Goal: Use online tool/utility: Utilize a website feature to perform a specific function

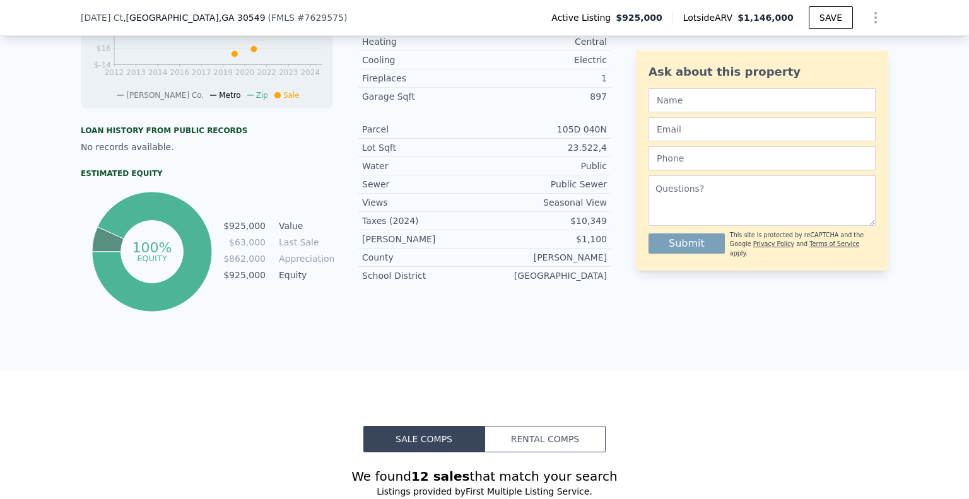
click at [543, 448] on button "Rental Comps" at bounding box center [544, 439] width 121 height 26
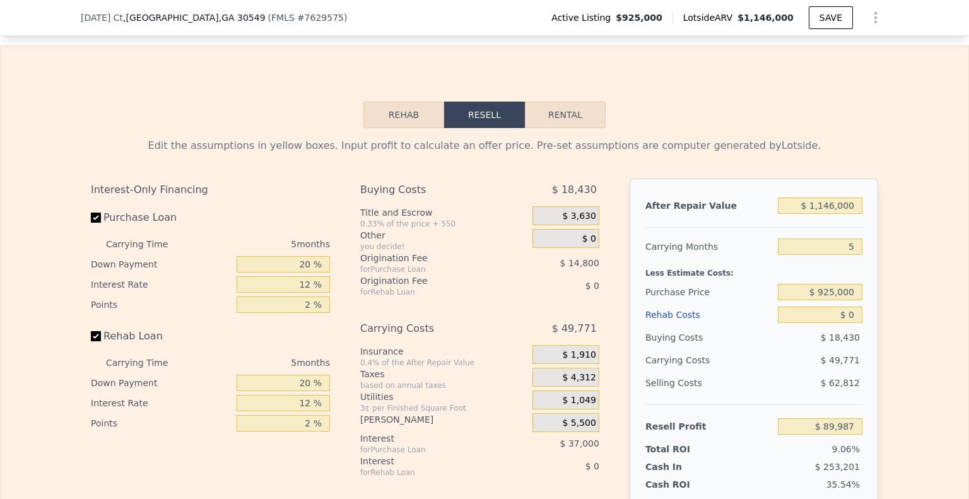
scroll to position [1761, 0]
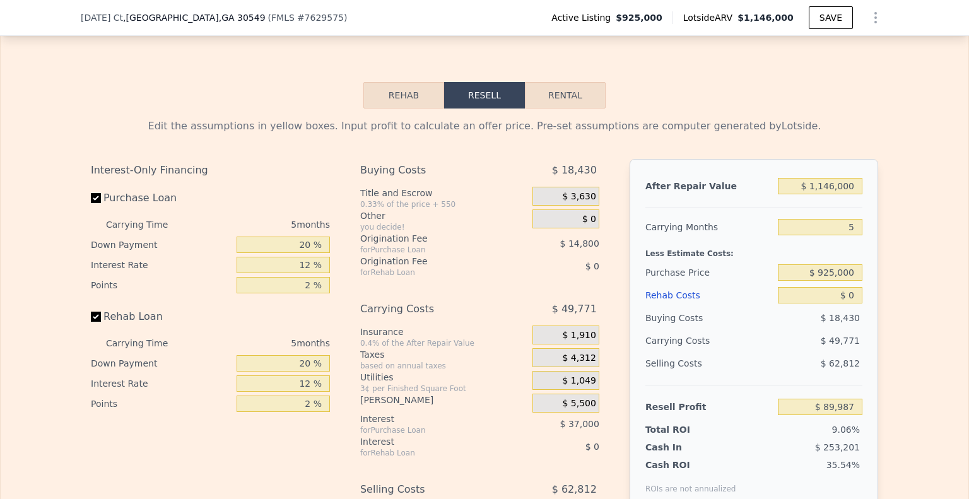
click at [566, 105] on button "Rental" at bounding box center [565, 95] width 81 height 26
select select "30"
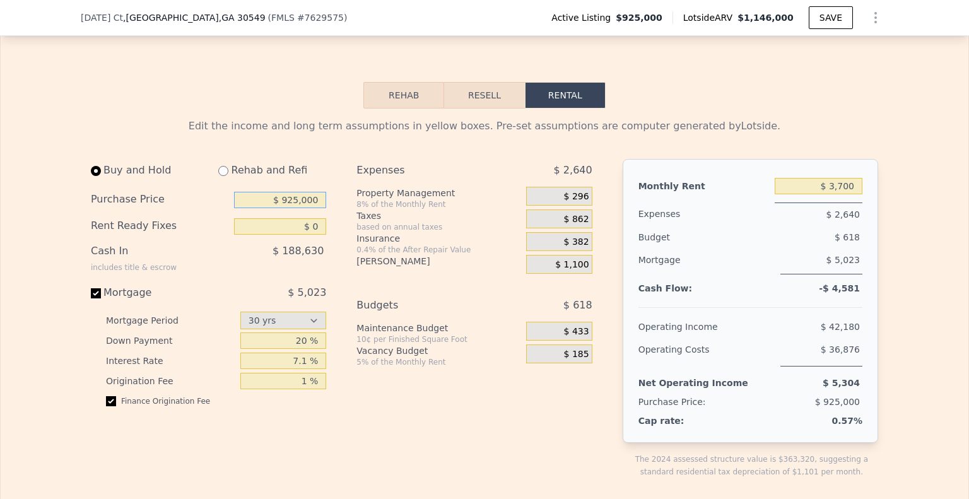
click at [312, 208] on input "$ 925,000" at bounding box center [280, 200] width 92 height 16
click at [310, 208] on input "$ 925,000" at bounding box center [280, 200] width 92 height 16
type input "$ 680,000"
click at [826, 194] on input "$ 3,700" at bounding box center [819, 186] width 88 height 16
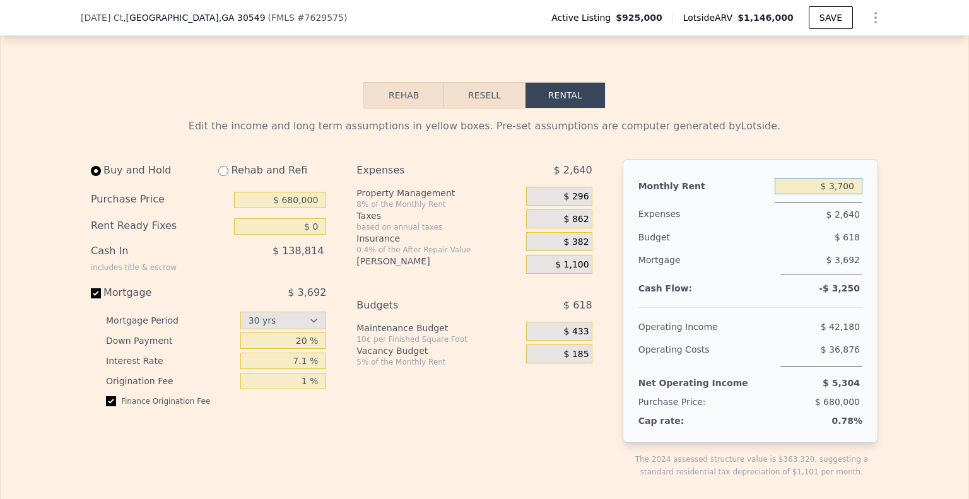
click at [826, 194] on input "$ 3,700" at bounding box center [819, 186] width 88 height 16
drag, startPoint x: 826, startPoint y: 196, endPoint x: 893, endPoint y: 164, distance: 74.8
click at [830, 194] on input "$ 3,700" at bounding box center [819, 186] width 88 height 16
click at [846, 194] on input "$ 5,000" at bounding box center [819, 186] width 88 height 16
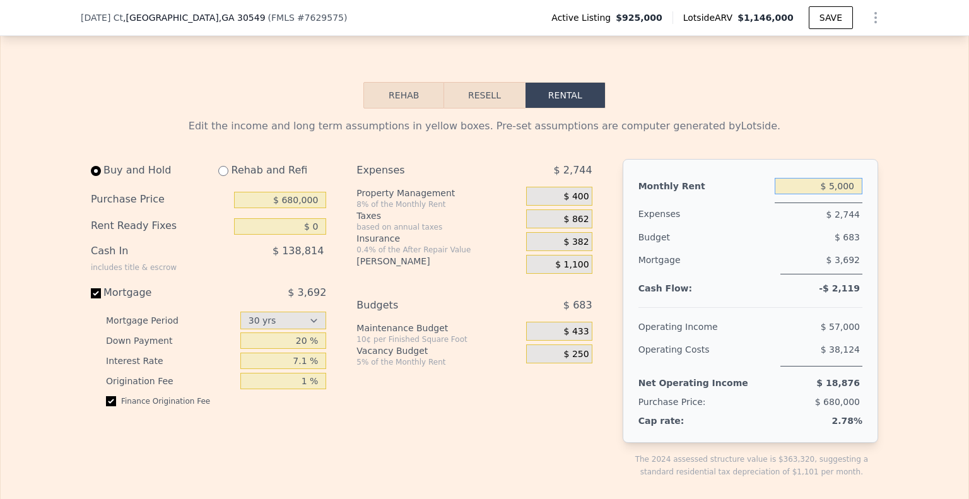
click at [846, 194] on input "$ 5,000" at bounding box center [819, 186] width 88 height 16
type input "$ 60,000"
click at [578, 271] on span "$ 1,100" at bounding box center [571, 264] width 33 height 11
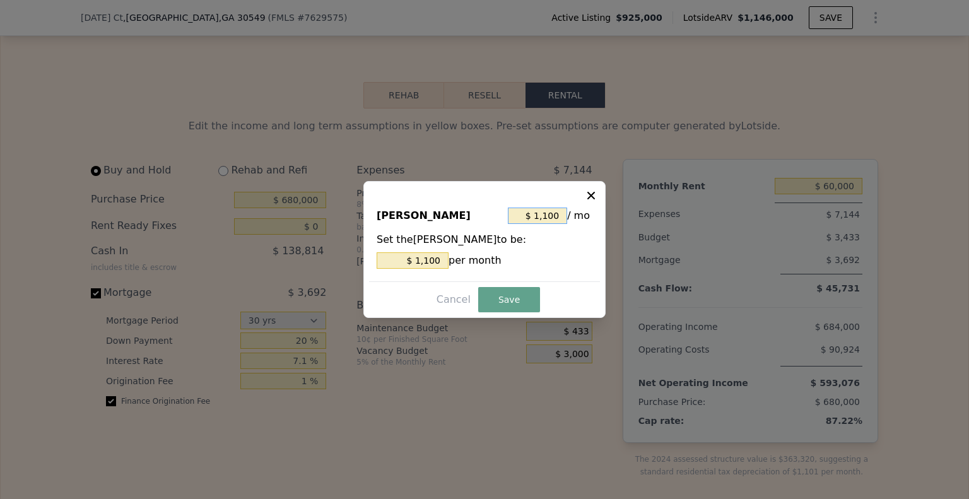
click at [554, 218] on input "$ 1,100" at bounding box center [537, 216] width 59 height 16
click at [559, 217] on input "$ 1,100" at bounding box center [537, 216] width 59 height 16
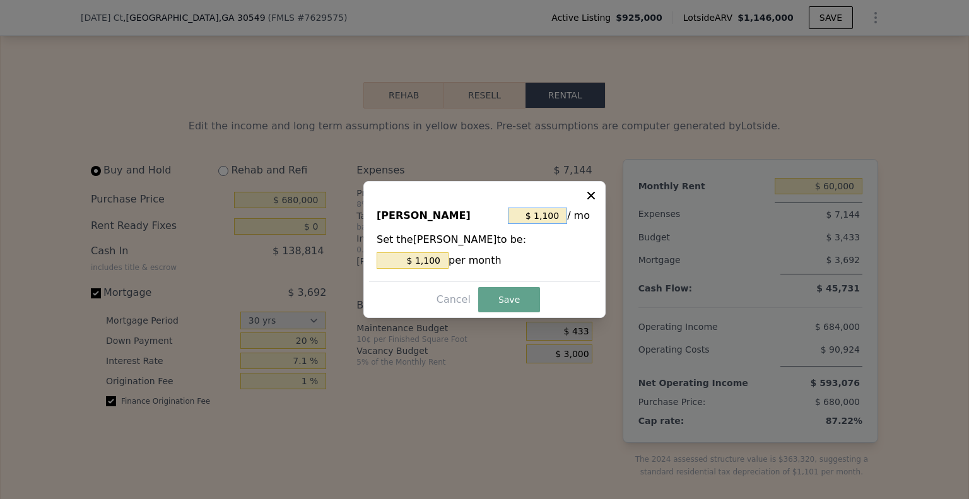
click at [559, 217] on input "$ 1,100" at bounding box center [537, 216] width 59 height 16
type input "$ 9"
type input "$ 91"
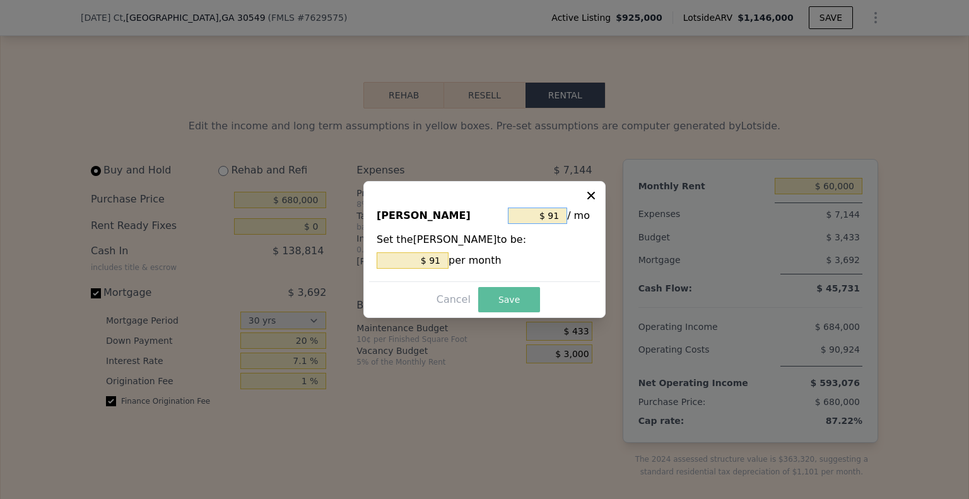
type input "$ 91"
click at [505, 300] on button "Save" at bounding box center [509, 299] width 62 height 25
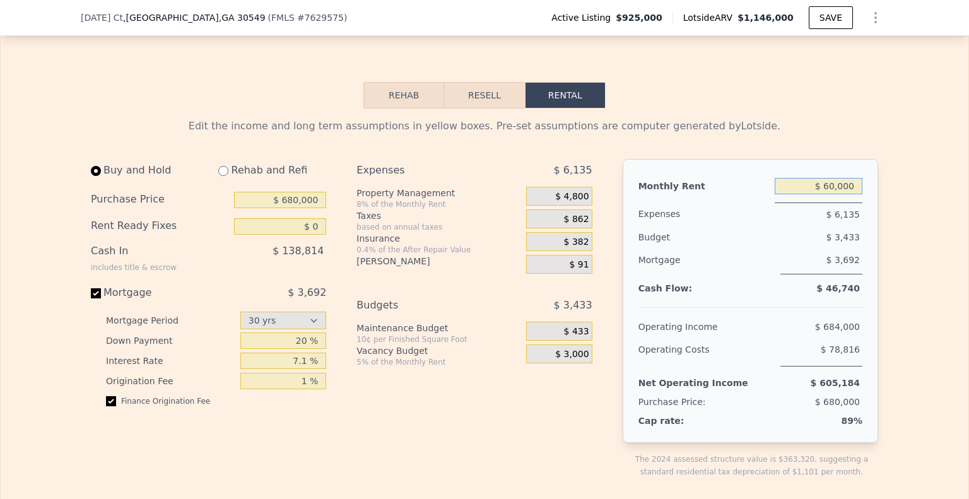
click at [846, 194] on input "$ 60,000" at bounding box center [819, 186] width 88 height 16
click at [828, 194] on input "$ 5,000" at bounding box center [819, 186] width 88 height 16
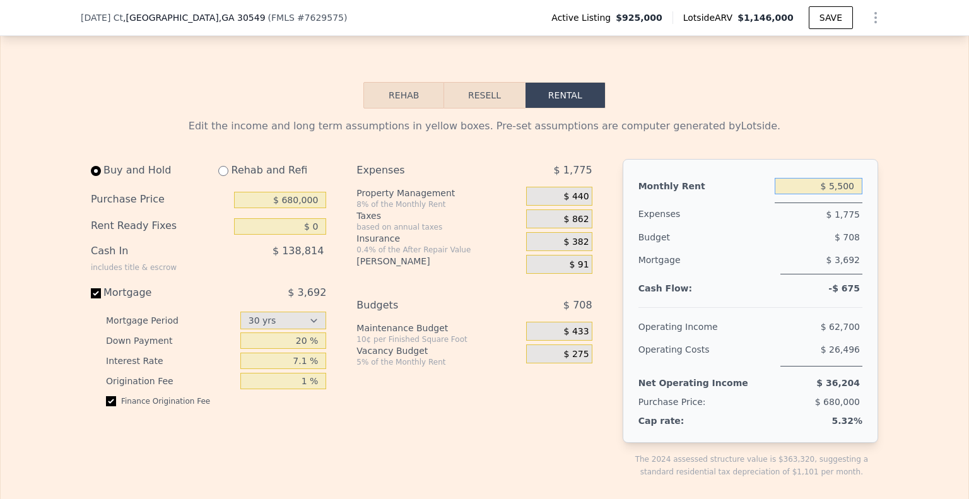
type input "$ 5"
type input "$ 5,600"
click at [287, 208] on input "$ 680,000" at bounding box center [280, 200] width 92 height 16
click at [571, 337] on span "$ 433" at bounding box center [576, 331] width 25 height 11
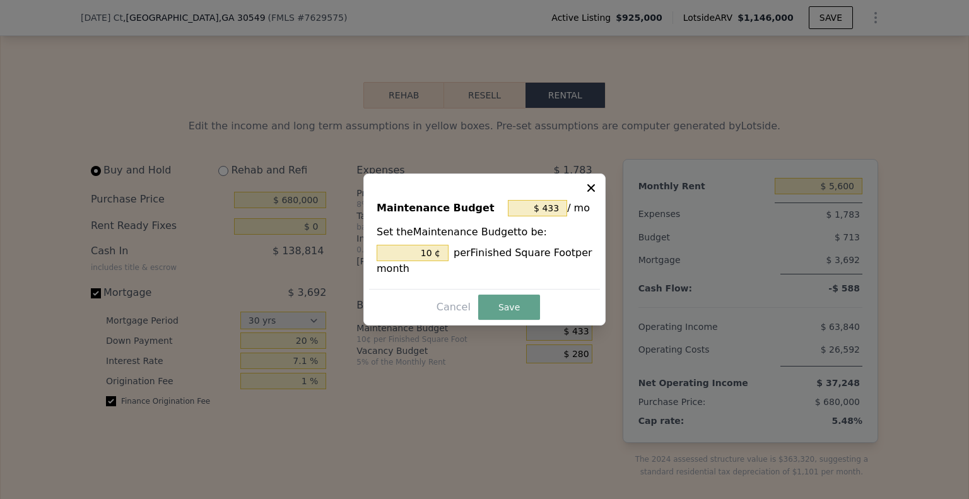
click at [588, 190] on icon at bounding box center [591, 188] width 13 height 13
type input "10 %"
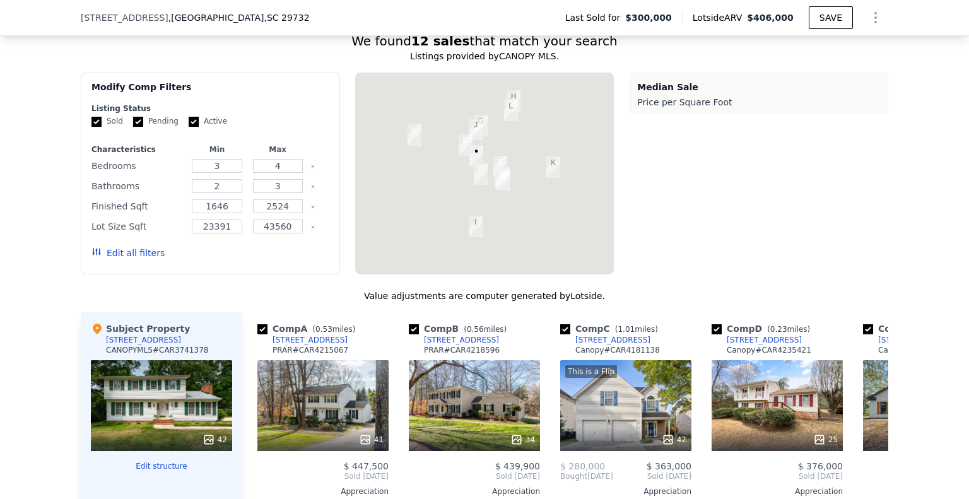
scroll to position [0, 5]
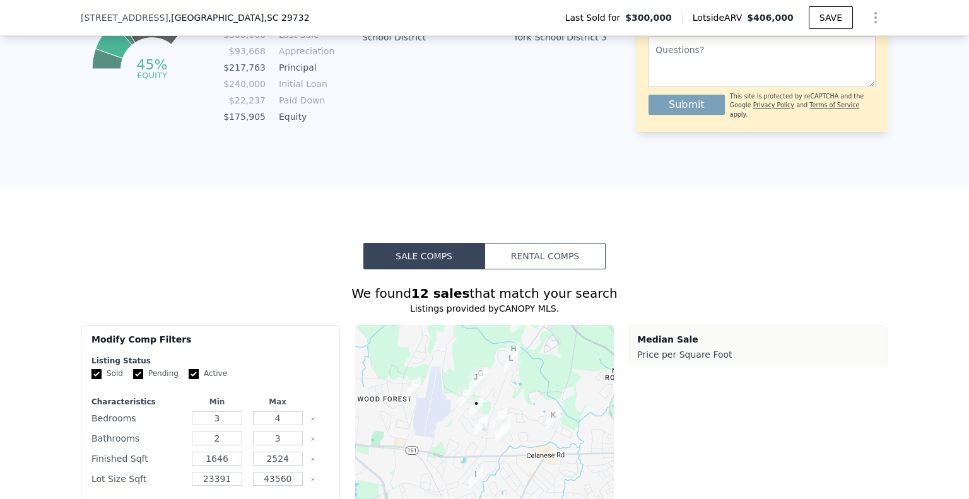
click at [550, 254] on button "Rental Comps" at bounding box center [544, 256] width 121 height 26
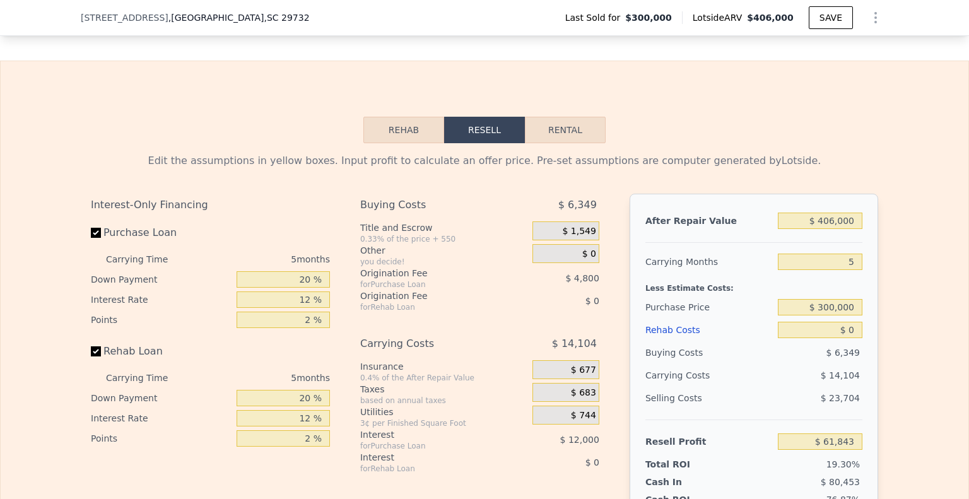
scroll to position [1651, 0]
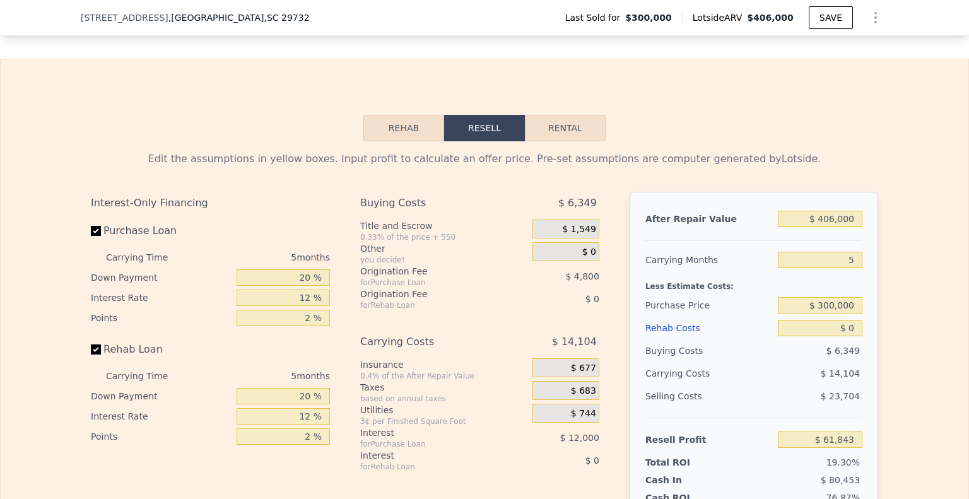
click at [591, 141] on button "Rental" at bounding box center [565, 128] width 81 height 26
select select "30"
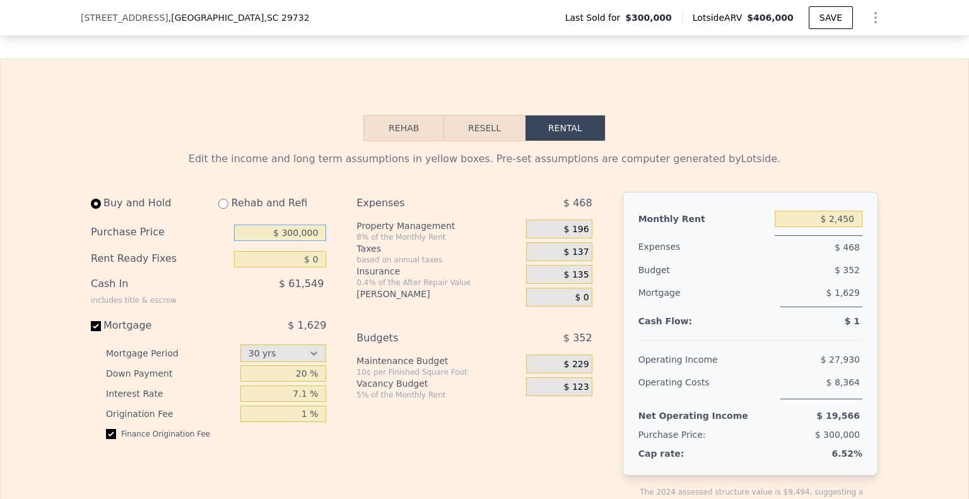
click at [306, 241] on input "$ 300,000" at bounding box center [280, 233] width 92 height 16
click at [307, 241] on input "$ 300,000" at bounding box center [280, 233] width 92 height 16
type input "$ 305,000"
click at [831, 227] on input "$ 2,450" at bounding box center [819, 219] width 88 height 16
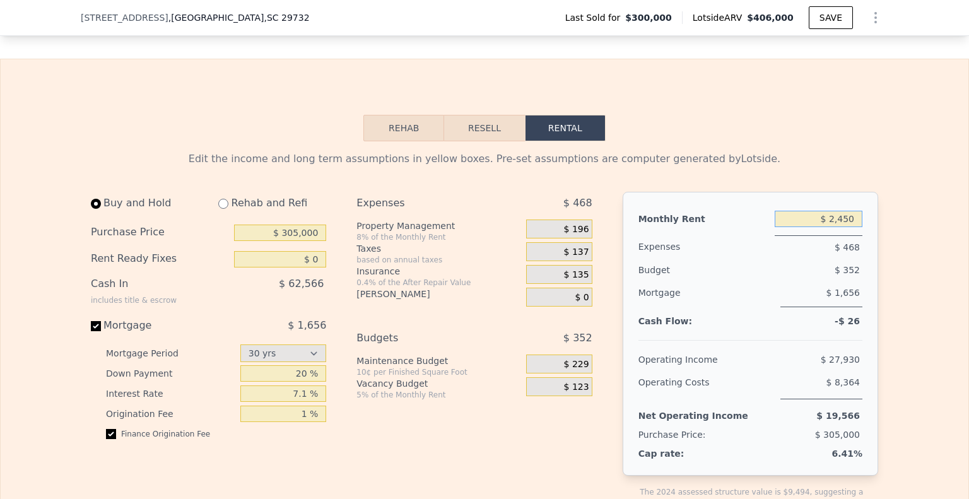
click at [838, 227] on input "$ 2,450" at bounding box center [819, 219] width 88 height 16
click at [846, 227] on input "$ 2,450" at bounding box center [819, 219] width 88 height 16
type input "$ 2,400"
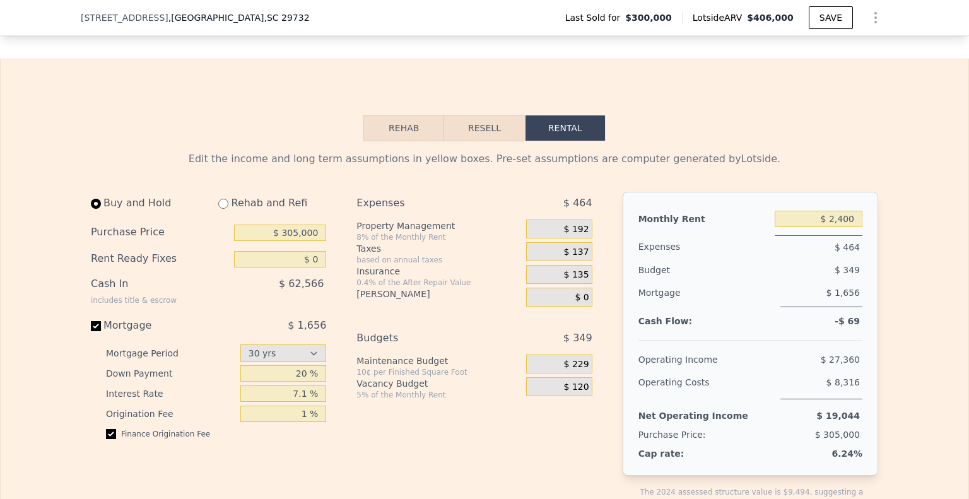
click at [578, 235] on span "$ 192" at bounding box center [576, 229] width 25 height 11
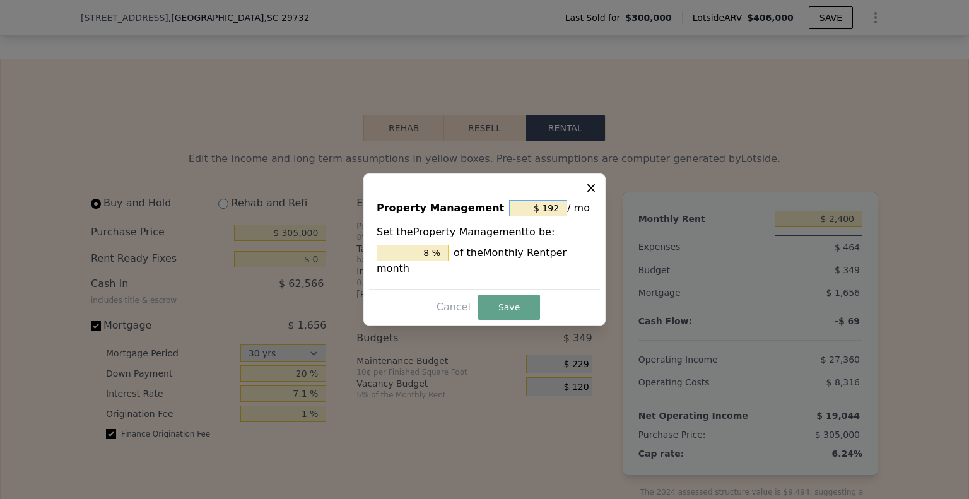
click at [550, 213] on input "$ 192" at bounding box center [538, 208] width 58 height 16
type input "$ 0"
type input "0 %"
type input "$ 0"
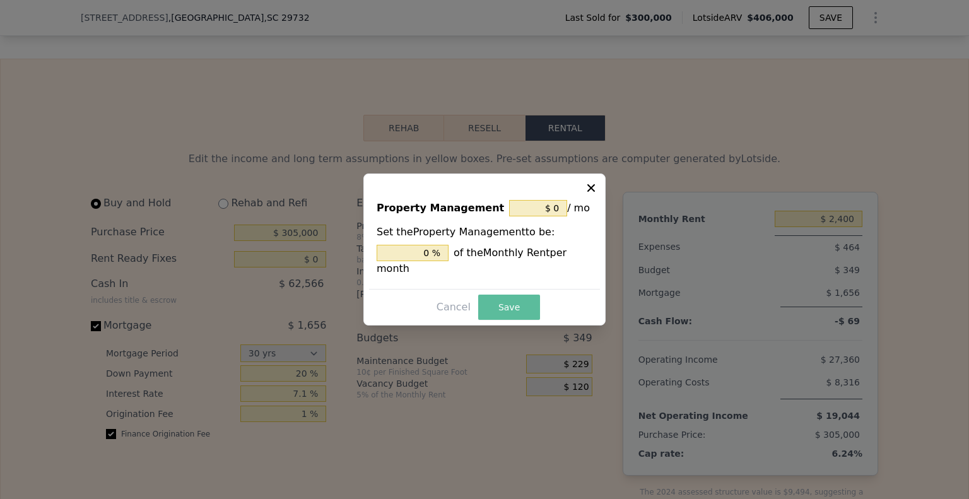
click at [529, 311] on button "Save" at bounding box center [509, 307] width 62 height 25
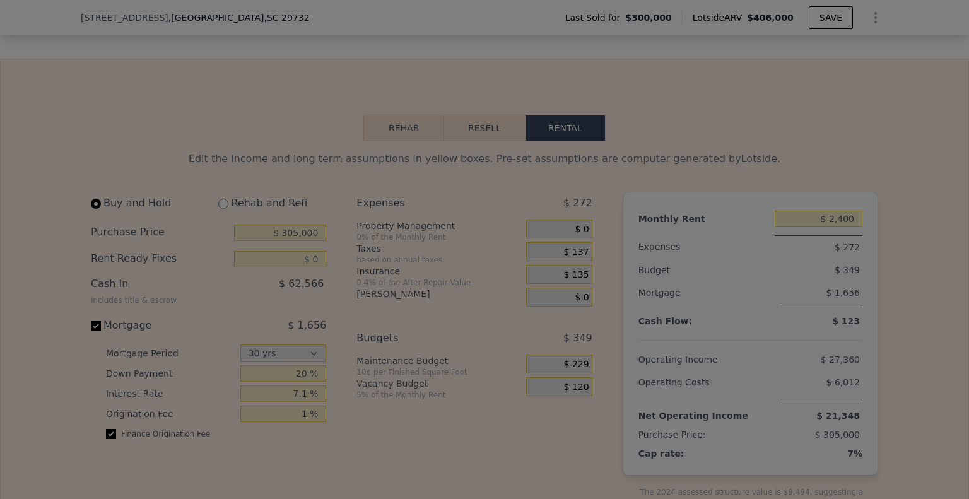
click at [823, 230] on div "$ 2,400" at bounding box center [819, 219] width 88 height 23
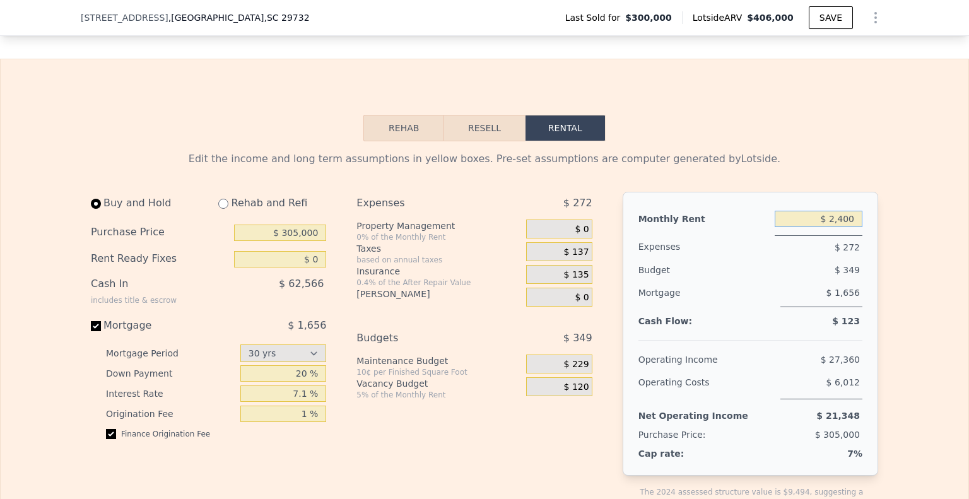
click at [847, 227] on input "$ 2,400" at bounding box center [819, 219] width 88 height 16
click at [842, 227] on input "$ 2,400" at bounding box center [819, 219] width 88 height 16
type input "$ 2,300"
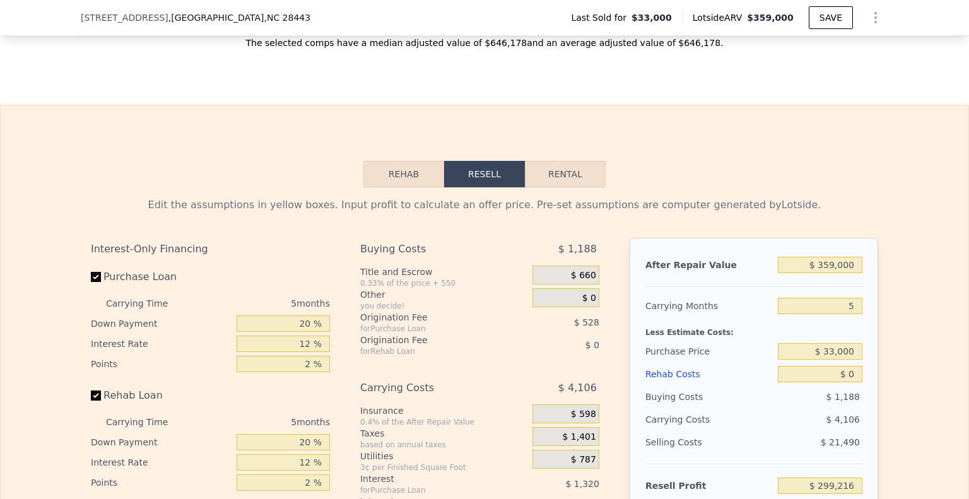
scroll to position [1635, 0]
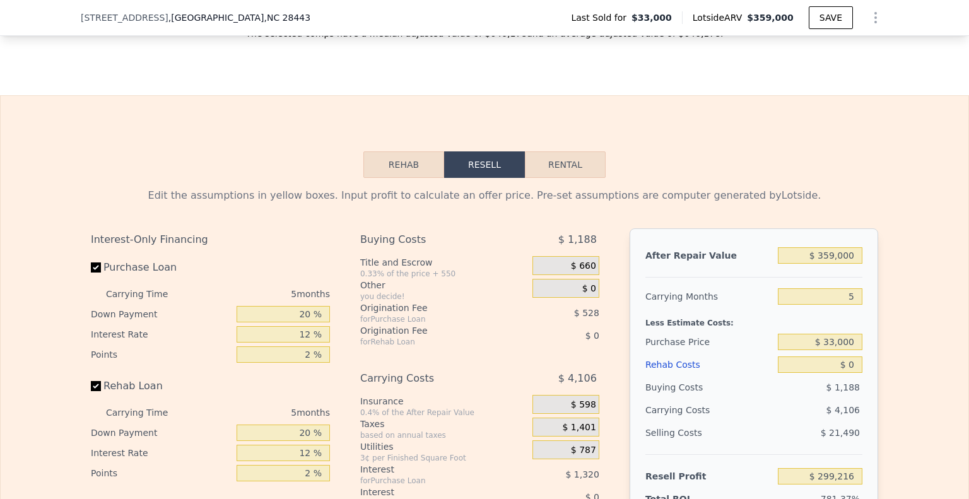
click at [575, 174] on button "Rental" at bounding box center [565, 164] width 81 height 26
select select "30"
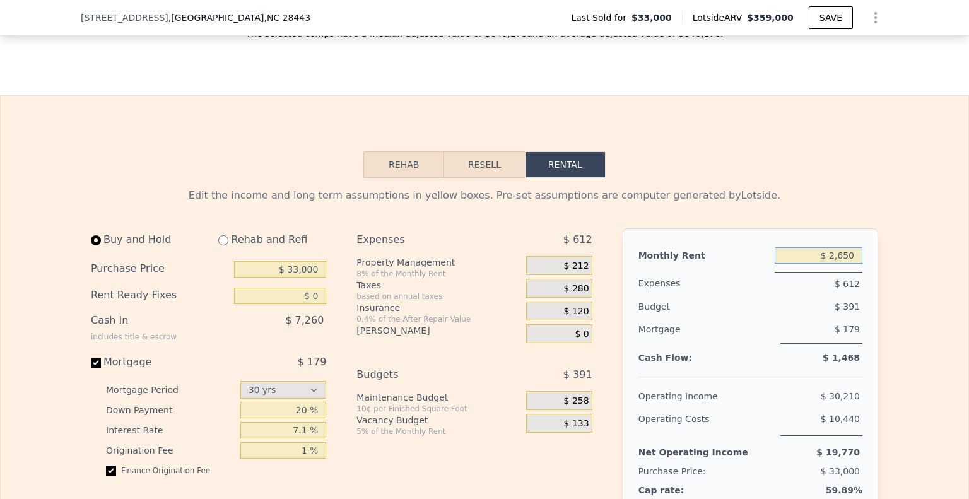
click at [836, 264] on input "$ 2,650" at bounding box center [819, 255] width 88 height 16
type input "$ 2,900"
click at [291, 274] on input "$ 33,000" at bounding box center [280, 269] width 92 height 16
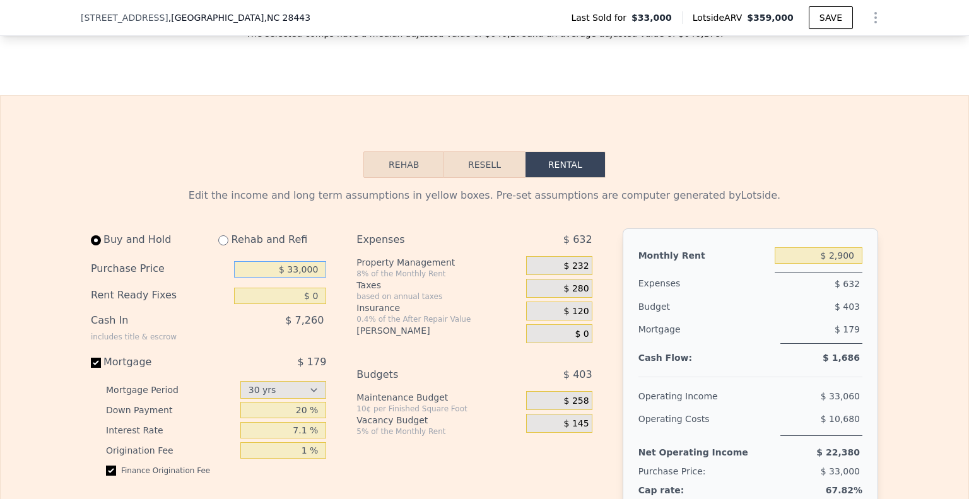
click at [291, 274] on input "$ 33,000" at bounding box center [280, 269] width 92 height 16
click at [294, 277] on input "$ 350,000" at bounding box center [280, 269] width 92 height 16
type input "$ 340,000"
type input "$ 2,650"
type input "$ 330,000"
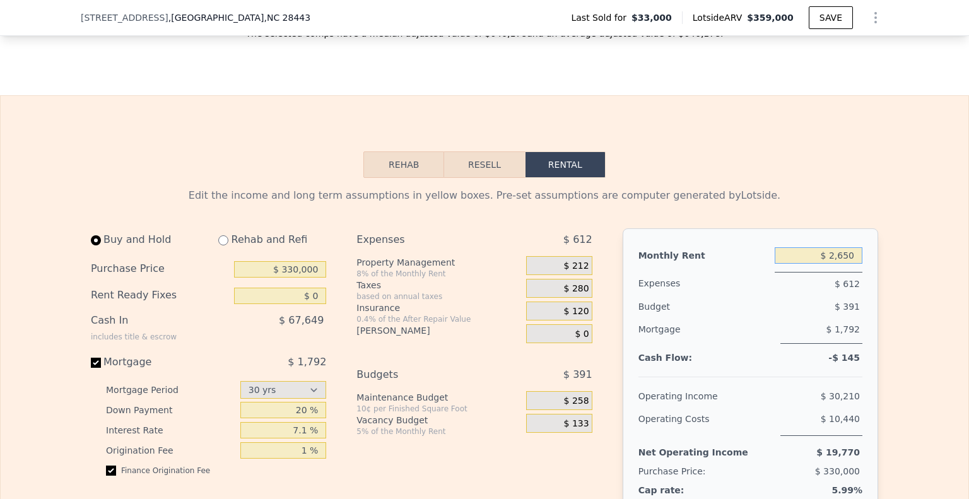
click at [841, 263] on input "$ 2,650" at bounding box center [819, 255] width 88 height 16
type input "$ 2,900"
